Goal: Information Seeking & Learning: Learn about a topic

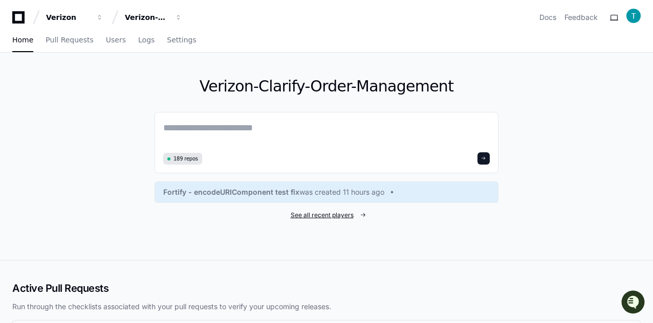
click at [324, 215] on span "See all recent players" at bounding box center [322, 215] width 63 height 8
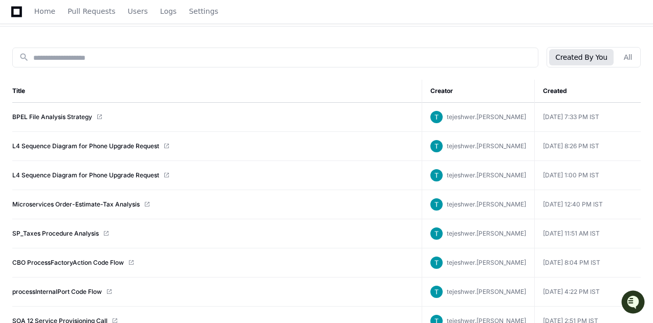
scroll to position [153, 0]
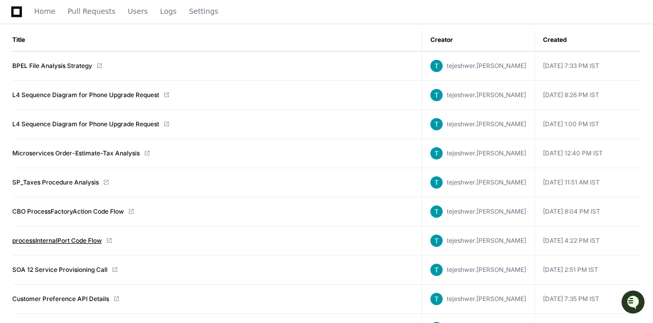
click at [72, 240] on link "processInternalPort Code Flow" at bounding box center [57, 241] width 90 height 8
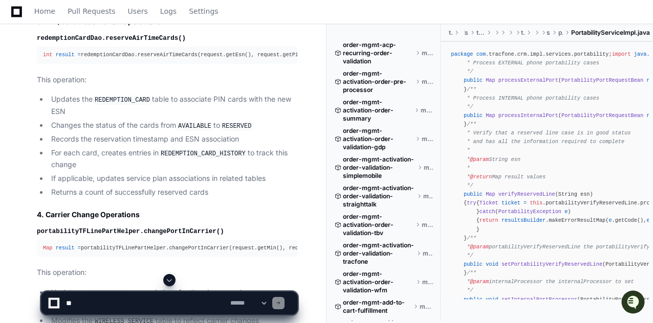
scroll to position [3073, 0]
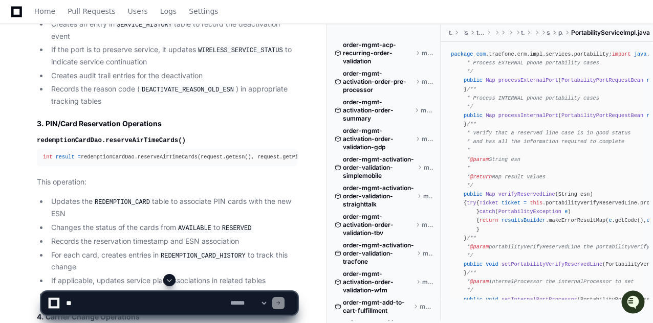
click at [57, 137] on code "redemptionCardDao.reserveAirTimeCards()" at bounding box center [111, 140] width 149 height 7
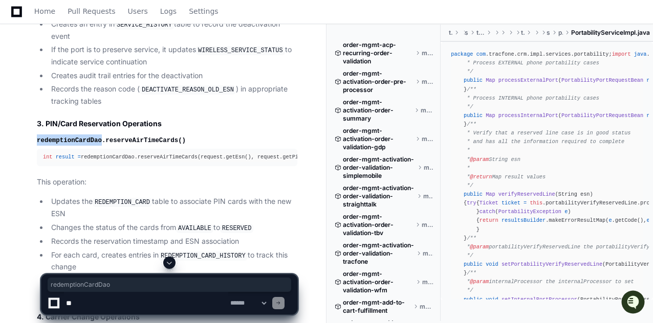
copy code "redemptionCardDao"
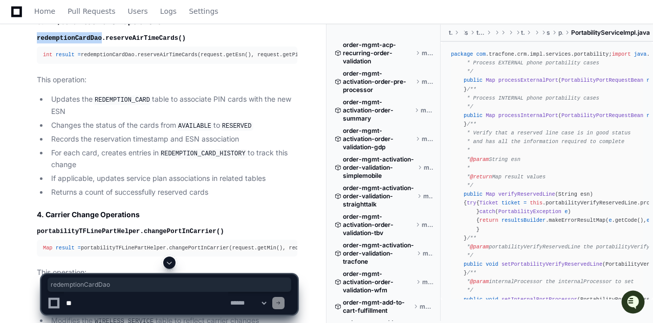
scroll to position [3226, 0]
